Goal: Information Seeking & Learning: Find specific fact

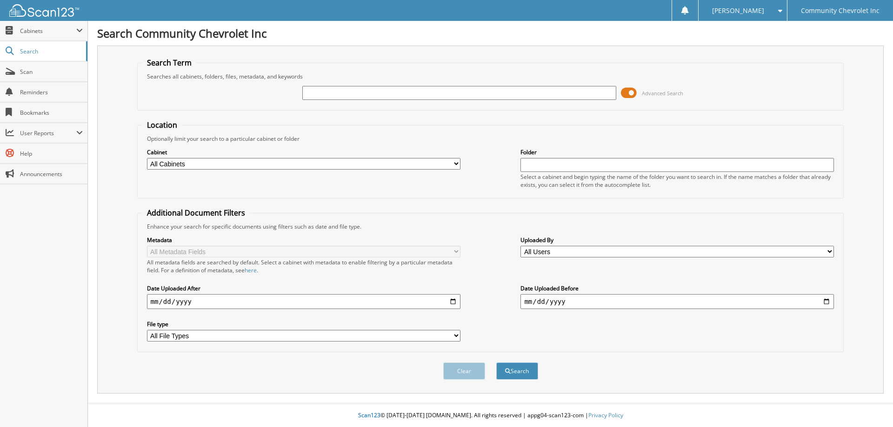
click at [625, 95] on span at bounding box center [629, 93] width 16 height 14
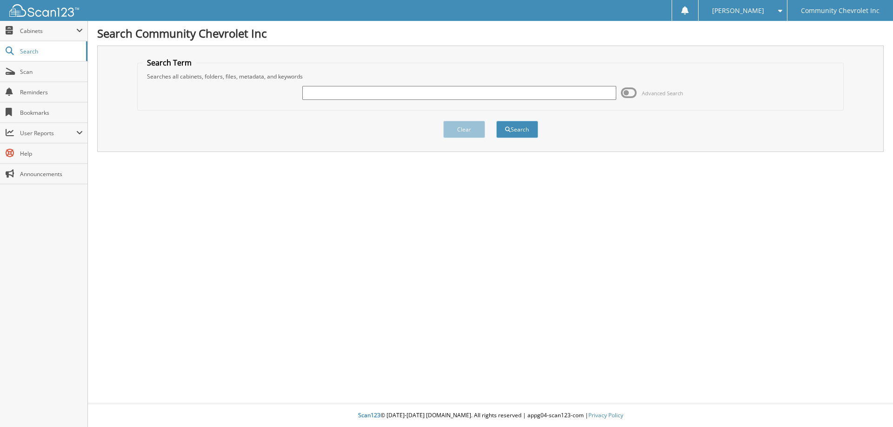
click at [387, 93] on input "text" at bounding box center [458, 93] width 313 height 14
type input "81934"
click at [496, 121] on button "Search" at bounding box center [517, 129] width 42 height 17
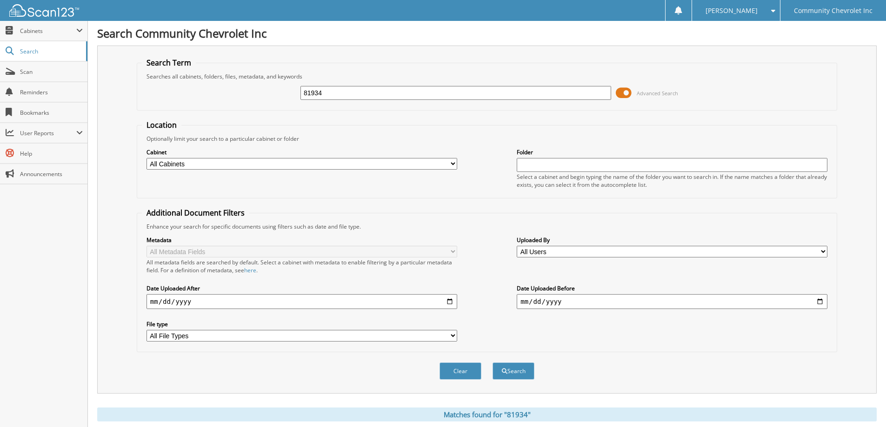
click at [619, 93] on span at bounding box center [624, 93] width 16 height 14
